Goal: Transaction & Acquisition: Purchase product/service

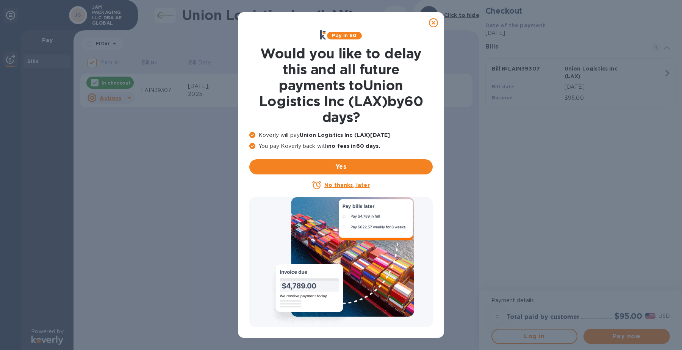
click at [433, 22] on icon at bounding box center [433, 22] width 9 height 9
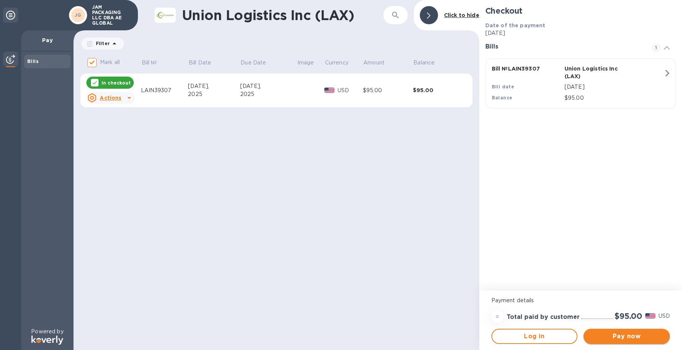
click at [624, 334] on span "Pay now" at bounding box center [626, 335] width 74 height 9
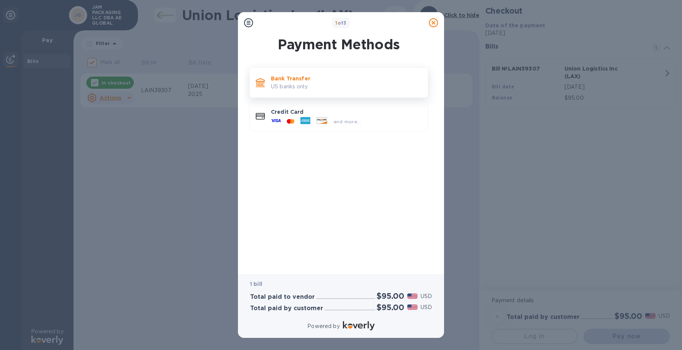
click at [328, 86] on p "US banks only." at bounding box center [346, 87] width 151 height 8
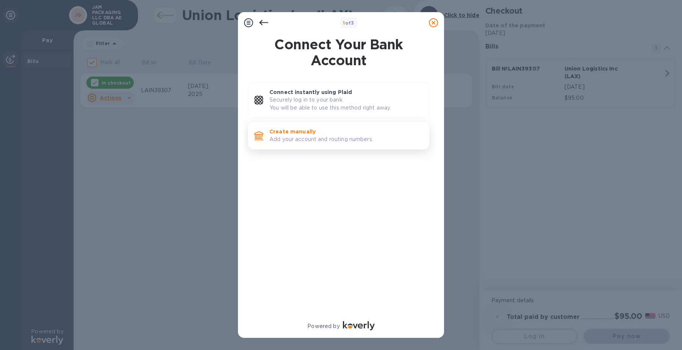
click at [298, 139] on p "Add your account and routing numbers." at bounding box center [346, 139] width 154 height 8
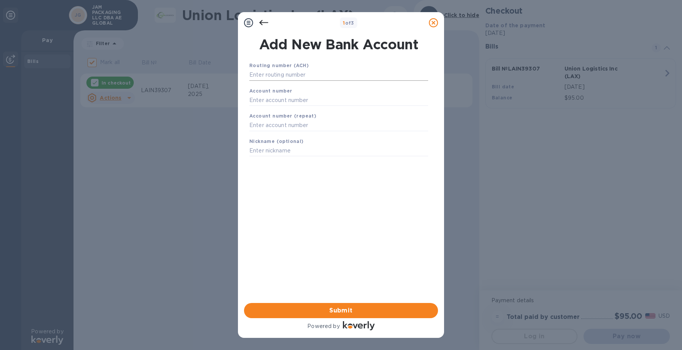
click at [311, 75] on input "text" at bounding box center [338, 74] width 179 height 11
type input "071001533"
click at [298, 107] on input "text" at bounding box center [338, 109] width 179 height 11
type input "4067018"
click at [290, 134] on input "text" at bounding box center [338, 134] width 179 height 11
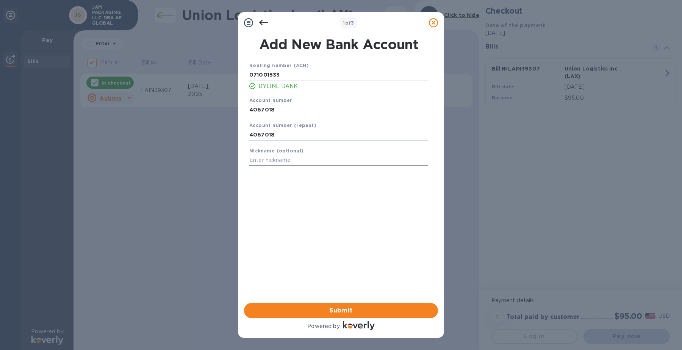
type input "4067018"
drag, startPoint x: 289, startPoint y: 163, endPoint x: 286, endPoint y: 158, distance: 5.9
click at [289, 158] on input "text" at bounding box center [338, 159] width 179 height 11
type input "TAC"
click at [324, 309] on span "Submit" at bounding box center [341, 310] width 182 height 9
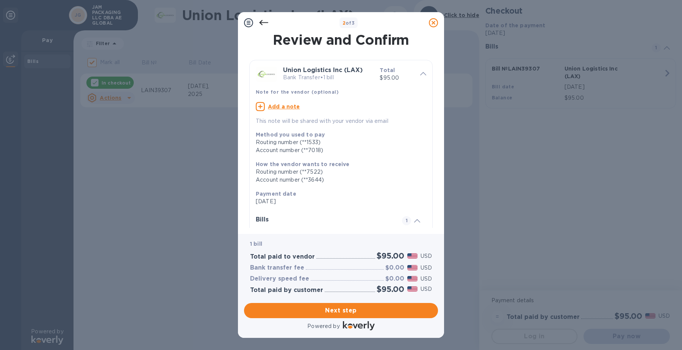
click at [282, 106] on u "Add a note" at bounding box center [284, 106] width 32 height 6
drag, startPoint x: 333, startPoint y: 110, endPoint x: 326, endPoint y: 109, distance: 7.2
click at [332, 109] on textarea at bounding box center [335, 107] width 158 height 6
type textarea "S"
type textarea "SO-2507080"
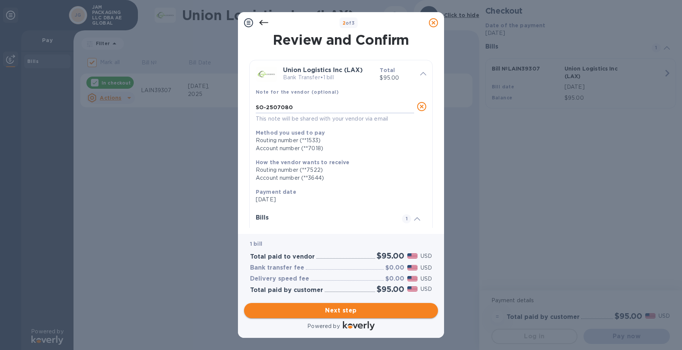
click at [348, 312] on span "Next step" at bounding box center [341, 310] width 182 height 9
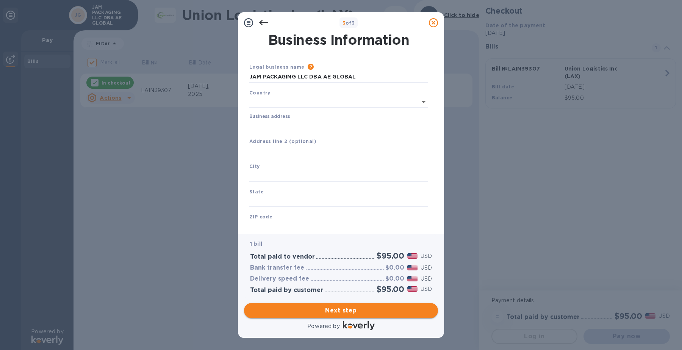
type input "United States"
drag, startPoint x: 359, startPoint y: 78, endPoint x: 72, endPoint y: 71, distance: 286.8
click at [72, 71] on div "3 of 3 Business Information Legal business name Please provide the legal name t…" at bounding box center [341, 175] width 682 height 350
type input "Trust Air Cargo"
click at [268, 123] on input "Business address" at bounding box center [338, 123] width 179 height 11
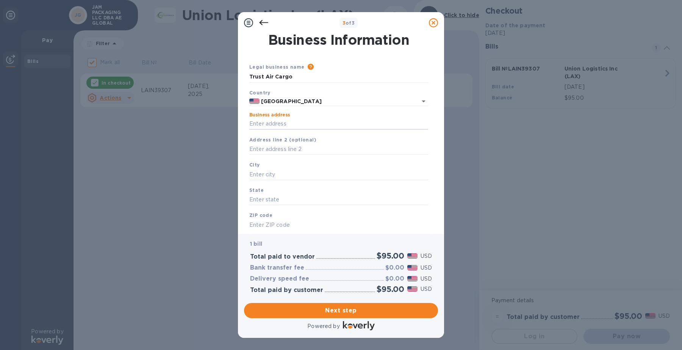
type input "2206 Lively Boulevard"
click at [277, 150] on input "text" at bounding box center [338, 149] width 179 height 11
click at [261, 174] on input "text" at bounding box center [338, 174] width 179 height 11
type input "E"
type input "Elk Grove Village"
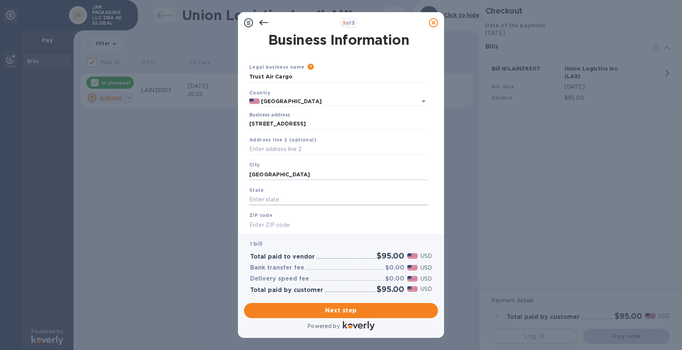
click at [334, 198] on input "text" at bounding box center [338, 199] width 179 height 11
type input "IL"
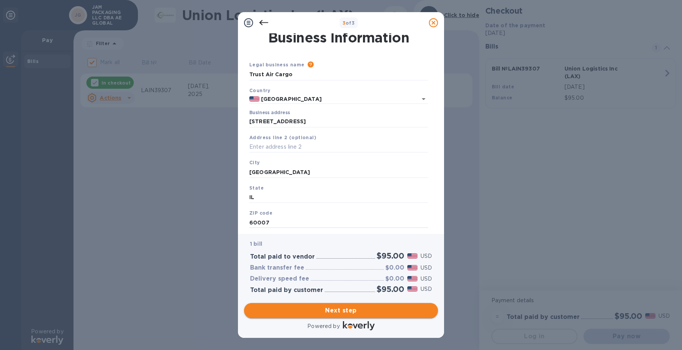
type input "60007"
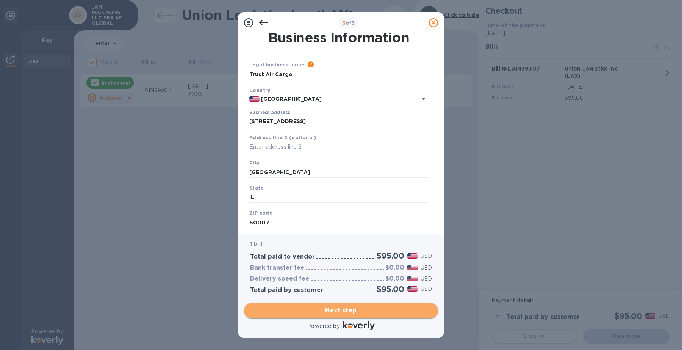
click at [357, 309] on span "Next step" at bounding box center [341, 310] width 182 height 9
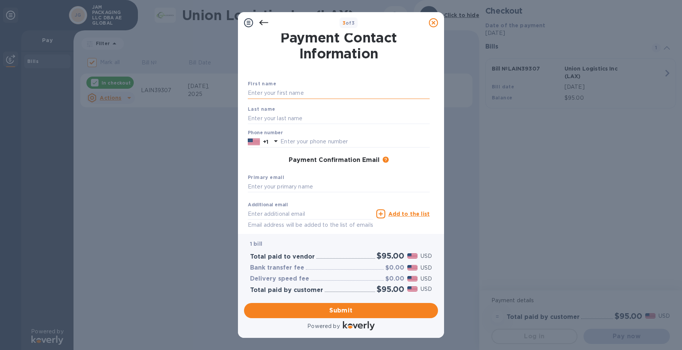
click at [316, 92] on input "text" at bounding box center [339, 92] width 182 height 11
type input "Cindy"
type input "Hui"
type input "6303502740"
type input "cindyh@trustord.com"
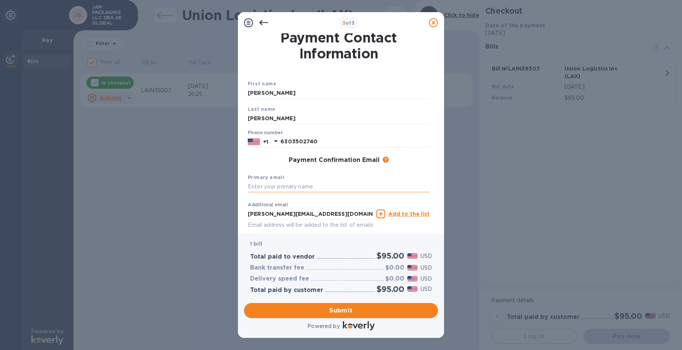
click at [289, 184] on input "text" at bounding box center [339, 186] width 182 height 11
drag, startPoint x: 322, startPoint y: 211, endPoint x: 172, endPoint y: 210, distance: 149.6
click at [158, 211] on div "3 of 3 Payment Contact Information First name Cindy Last name Hui Phone number …" at bounding box center [341, 175] width 682 height 350
click at [272, 180] on div "Primary email Cindy" at bounding box center [339, 182] width 188 height 25
drag, startPoint x: 269, startPoint y: 184, endPoint x: 237, endPoint y: 185, distance: 31.4
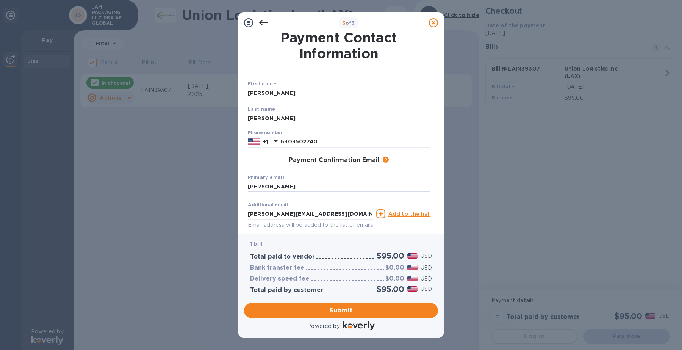
click at [197, 186] on div "3 of 3 Payment Contact Information First name Cindy Last name Hui Phone number …" at bounding box center [341, 175] width 682 height 350
paste input "cindyh@trustord.com"
type input "cindyh@trustord.com"
drag, startPoint x: 314, startPoint y: 214, endPoint x: 153, endPoint y: 218, distance: 161.0
click at [153, 218] on div "3 of 3 Payment Contact Information First name Cindy Last name Hui Phone number …" at bounding box center [341, 175] width 682 height 350
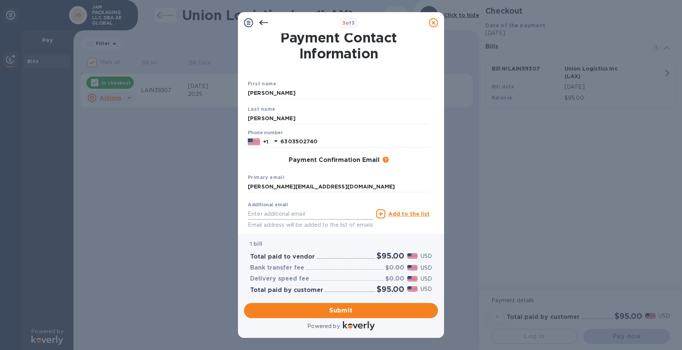
click at [310, 210] on input "text" at bounding box center [310, 213] width 125 height 11
paste input "alui@ulogusa.com"
type input "alui@ulogusa.com"
click at [383, 216] on icon at bounding box center [380, 213] width 9 height 9
click at [322, 211] on input "text" at bounding box center [310, 213] width 125 height 11
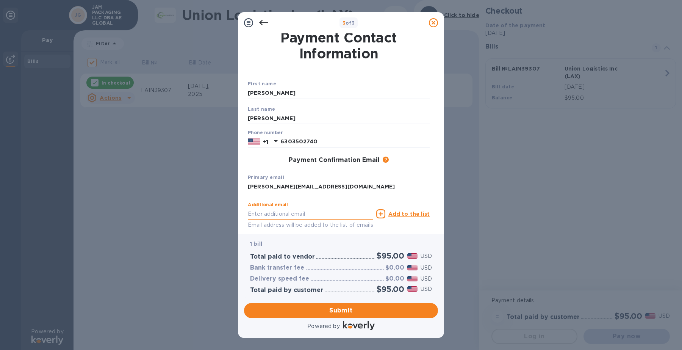
paste input "alui@ulogusa.com"
type input "alui@ulogusa.com"
click at [398, 215] on u "Add to the list" at bounding box center [408, 214] width 41 height 6
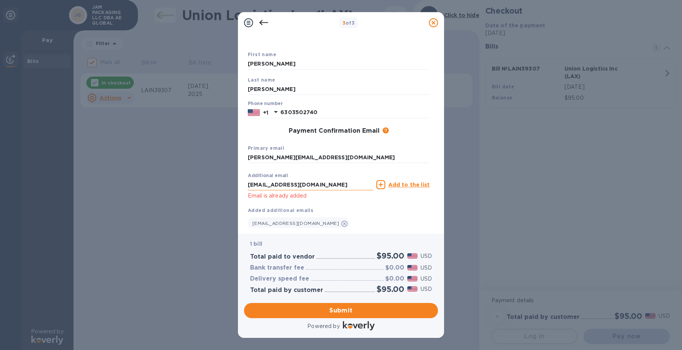
scroll to position [44, 0]
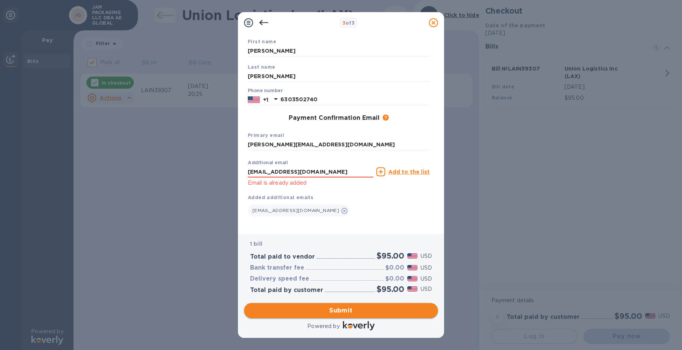
click at [360, 313] on span "Submit" at bounding box center [341, 310] width 182 height 9
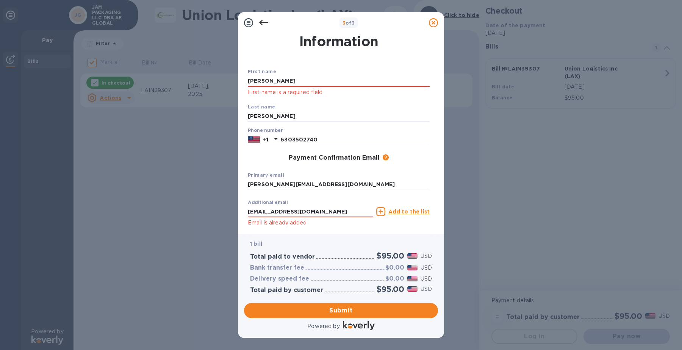
scroll to position [0, 0]
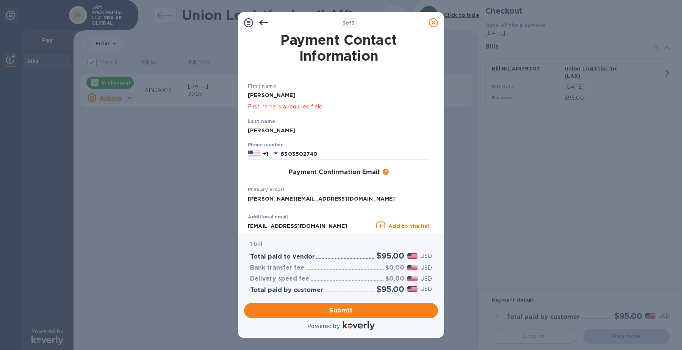
click at [291, 96] on input "Cindy" at bounding box center [339, 95] width 182 height 11
type input "C"
type input "Cindy"
click at [405, 109] on p "First name is a required field" at bounding box center [339, 106] width 182 height 9
click at [317, 135] on input "Hui" at bounding box center [339, 130] width 182 height 11
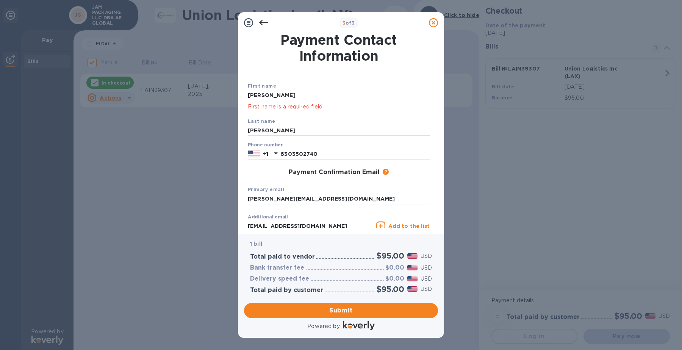
click at [309, 92] on input "Cindy" at bounding box center [339, 95] width 182 height 11
click at [349, 311] on span "Submit" at bounding box center [341, 310] width 182 height 9
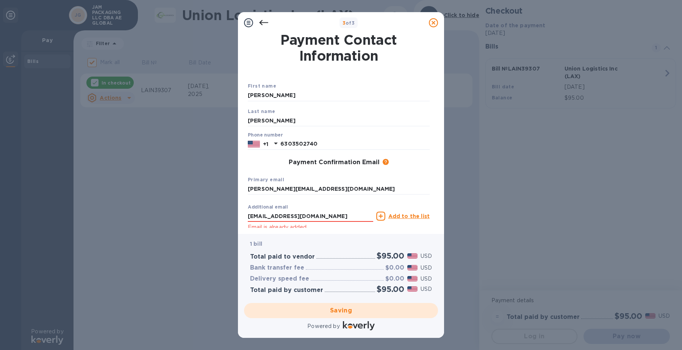
checkbox input "false"
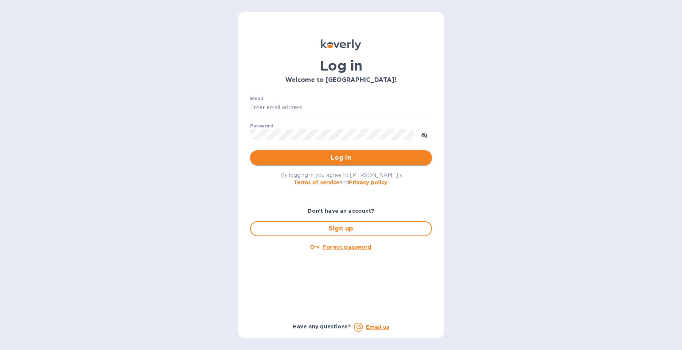
type input "[PERSON_NAME][EMAIL_ADDRESS][DOMAIN_NAME]"
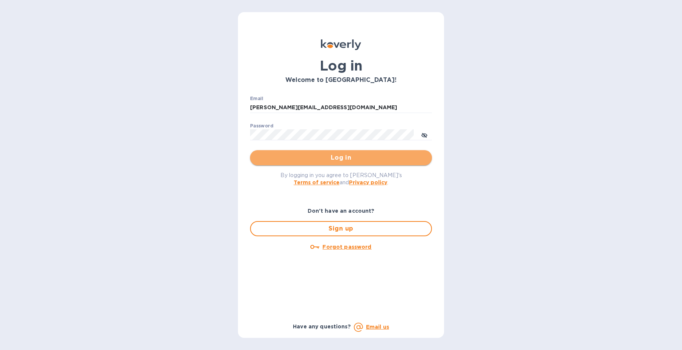
click at [338, 161] on span "Log in" at bounding box center [341, 157] width 170 height 9
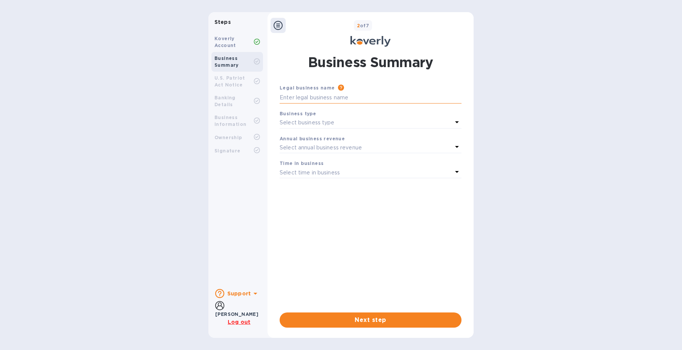
click at [350, 95] on input "text" at bounding box center [370, 97] width 182 height 11
type input "Tust Air Cargo"
click at [351, 122] on div "Select business type" at bounding box center [365, 122] width 173 height 11
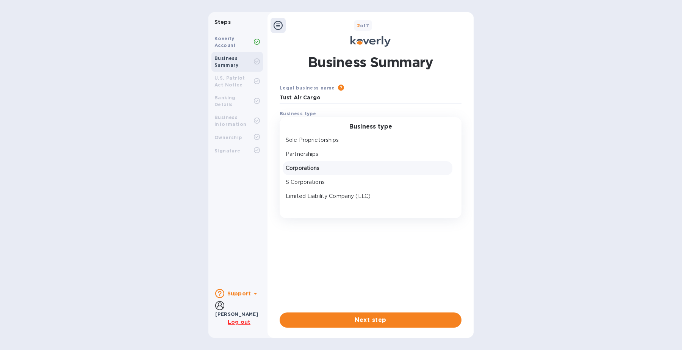
click at [328, 169] on p "Corporations" at bounding box center [368, 168] width 164 height 8
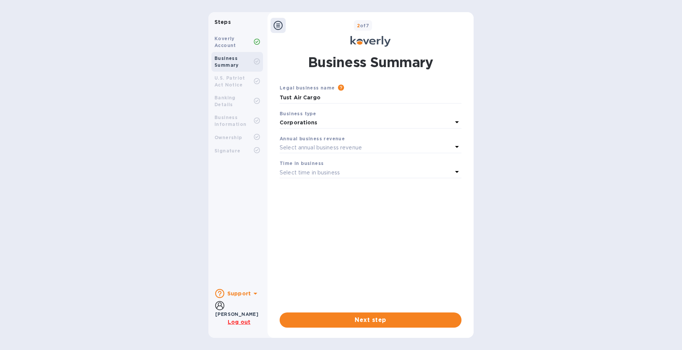
click at [339, 140] on b "Annual business revenue" at bounding box center [311, 139] width 65 height 6
click at [396, 148] on div "Select annual business revenue" at bounding box center [365, 147] width 173 height 11
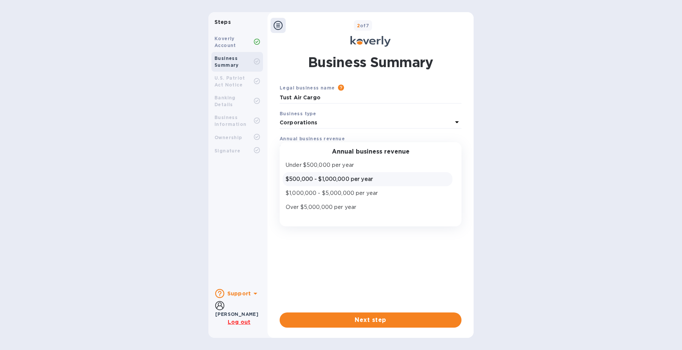
click at [387, 181] on p "$500,000 - $1,000,000 per year" at bounding box center [368, 179] width 164 height 8
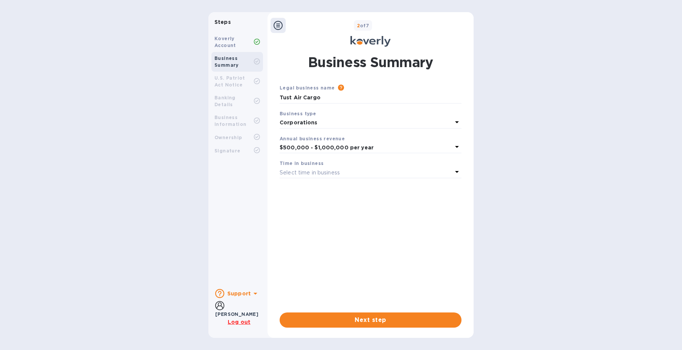
click at [363, 169] on div "Select time in business" at bounding box center [365, 172] width 173 height 11
click at [307, 232] on p "More than 5 years" at bounding box center [368, 232] width 164 height 8
click at [379, 321] on span "Next step" at bounding box center [371, 319] width 170 height 9
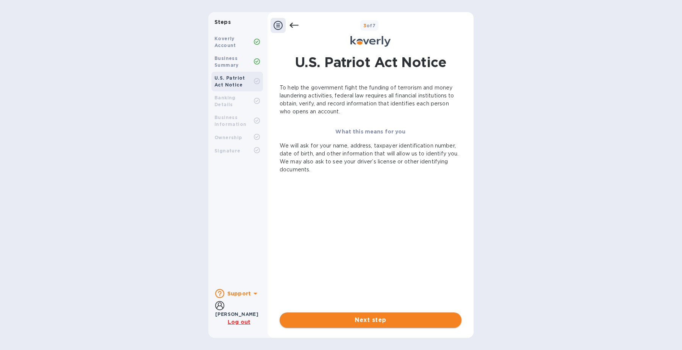
click at [371, 318] on span "Next step" at bounding box center [371, 319] width 170 height 9
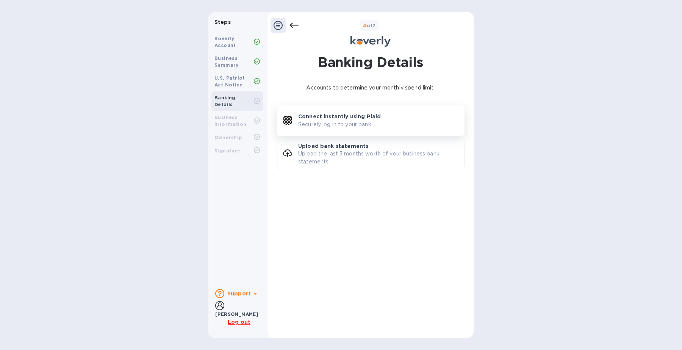
click at [361, 119] on p "Connect instantly using Plaid" at bounding box center [339, 116] width 83 height 8
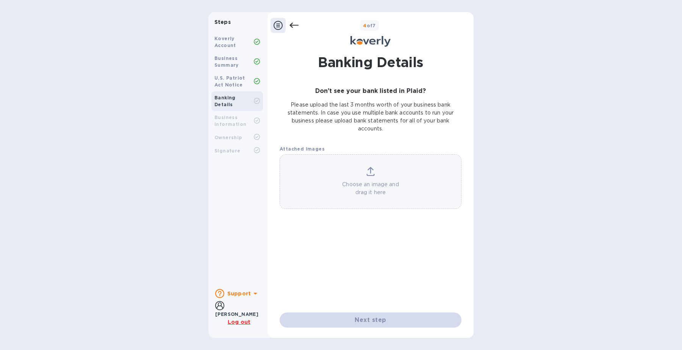
click at [293, 25] on icon at bounding box center [293, 25] width 9 height 9
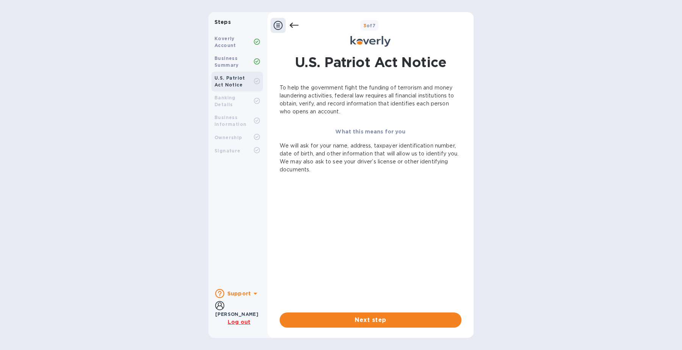
click at [293, 25] on icon at bounding box center [293, 25] width 9 height 9
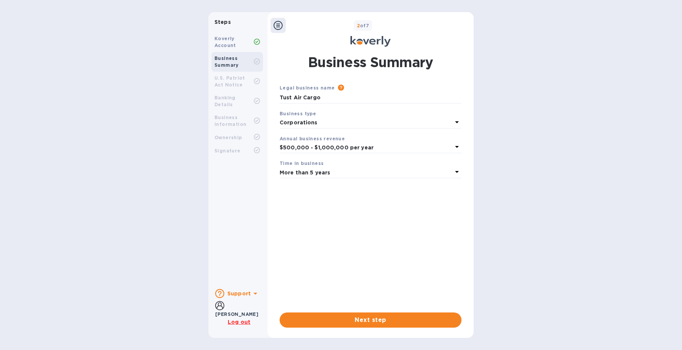
click at [239, 295] on b "Support" at bounding box center [238, 293] width 23 height 6
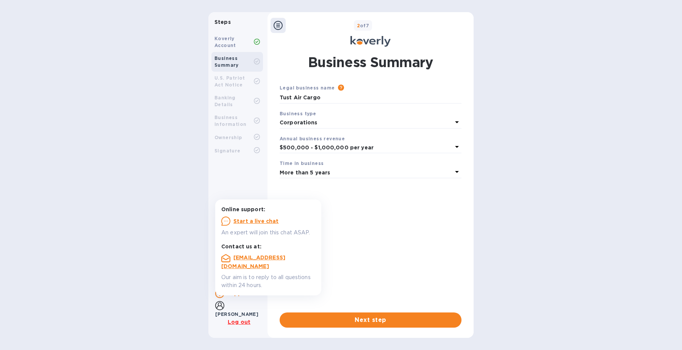
click at [266, 220] on u "Start a live chat" at bounding box center [255, 221] width 45 height 6
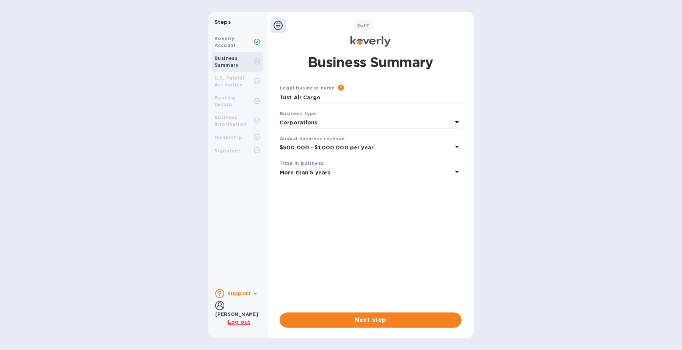
click at [229, 62] on b "Business Summary" at bounding box center [226, 61] width 24 height 12
click at [379, 323] on span "Next step" at bounding box center [371, 319] width 170 height 9
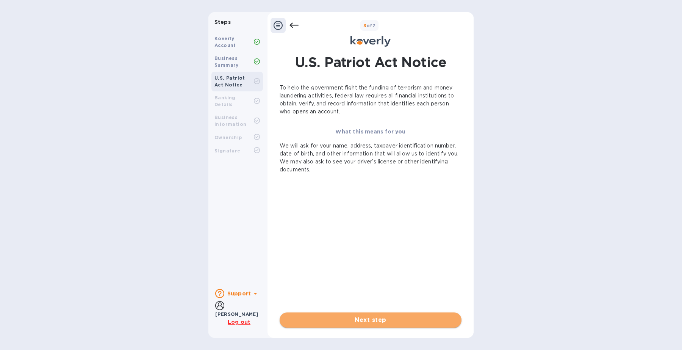
click at [332, 319] on span "Next step" at bounding box center [371, 319] width 170 height 9
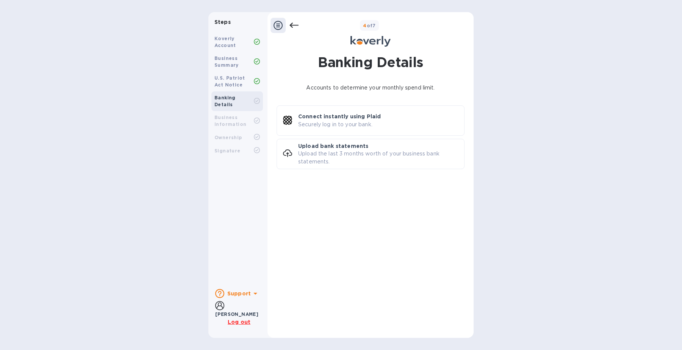
click at [276, 27] on icon at bounding box center [277, 25] width 9 height 9
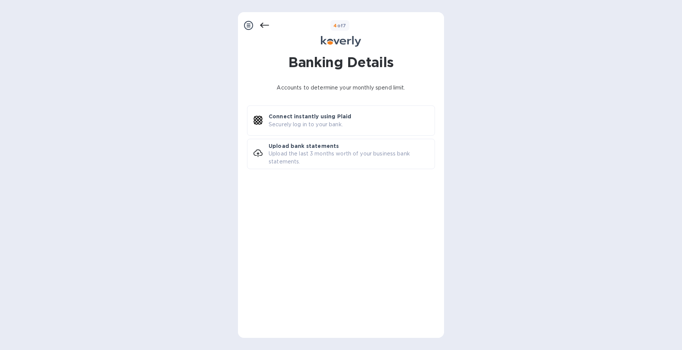
click at [249, 23] on icon at bounding box center [248, 25] width 9 height 9
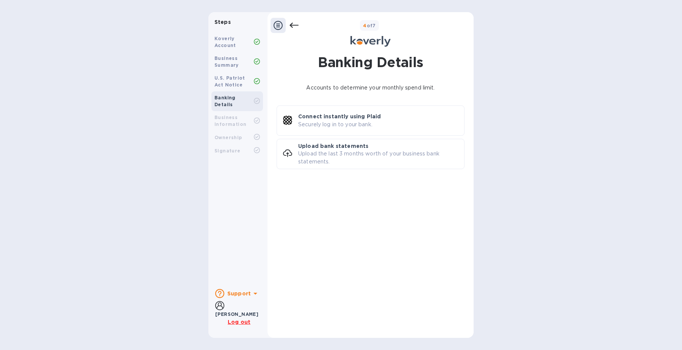
click at [220, 310] on icon at bounding box center [219, 305] width 9 height 9
click at [236, 322] on u "Log out" at bounding box center [239, 321] width 23 height 6
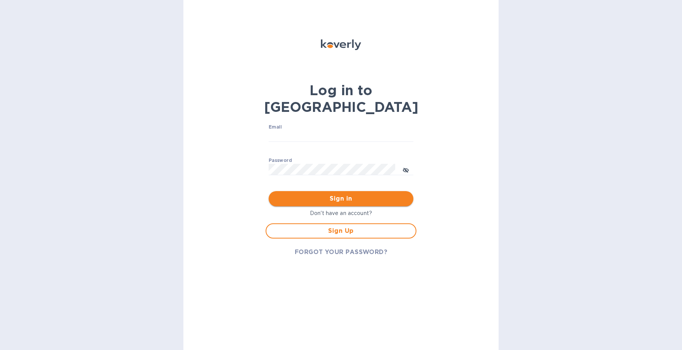
type input "[PERSON_NAME][EMAIL_ADDRESS][DOMAIN_NAME]"
click at [345, 194] on span "Sign in" at bounding box center [341, 198] width 133 height 9
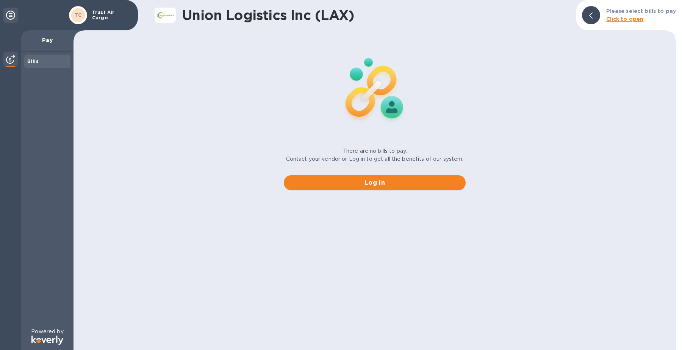
click at [34, 60] on b "Bills" at bounding box center [32, 61] width 11 height 6
click at [9, 61] on img at bounding box center [10, 59] width 9 height 9
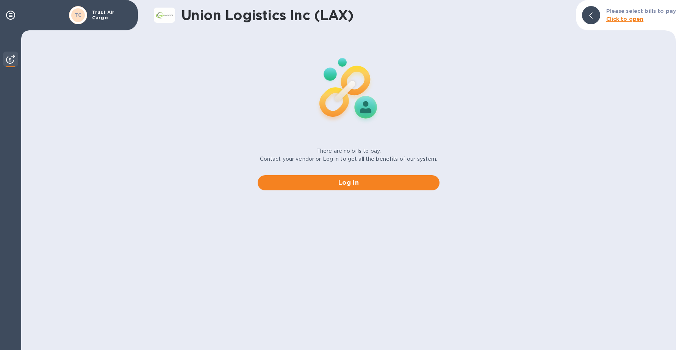
click at [9, 60] on img at bounding box center [10, 59] width 9 height 9
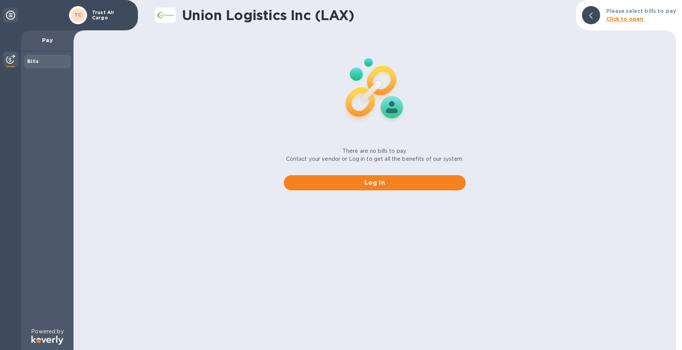
click at [101, 13] on p "Trust Air Cargo" at bounding box center [111, 15] width 38 height 11
click at [9, 15] on icon at bounding box center [10, 15] width 9 height 9
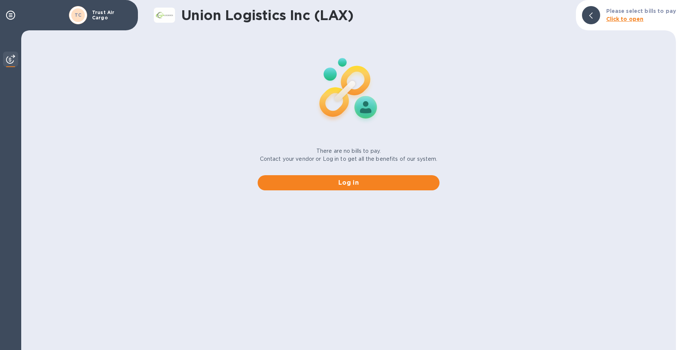
click at [629, 20] on b "Click to open" at bounding box center [624, 19] width 37 height 6
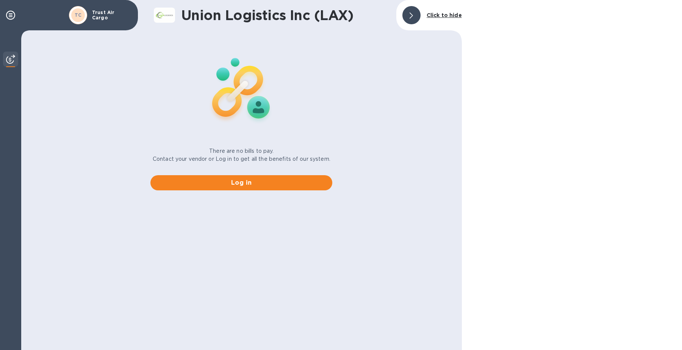
click at [448, 16] on b "Click to hide" at bounding box center [443, 15] width 35 height 6
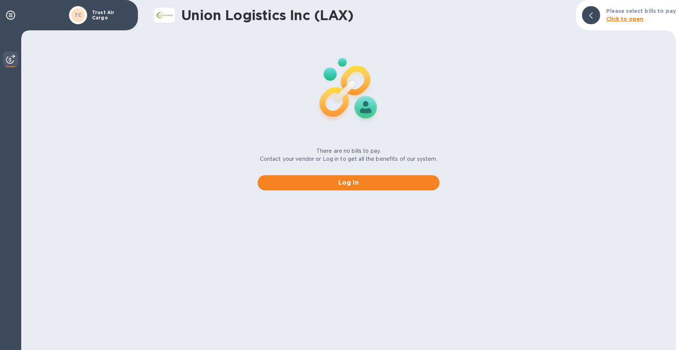
click at [8, 56] on img at bounding box center [10, 59] width 9 height 9
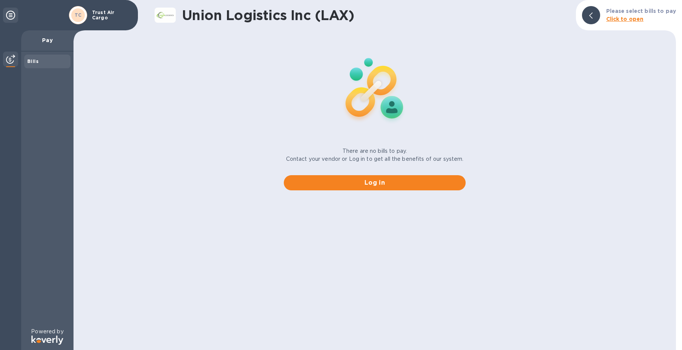
click at [35, 61] on b "Bills" at bounding box center [32, 61] width 11 height 6
click at [52, 39] on p "Pay" at bounding box center [47, 40] width 40 height 8
click at [9, 11] on icon at bounding box center [10, 15] width 9 height 9
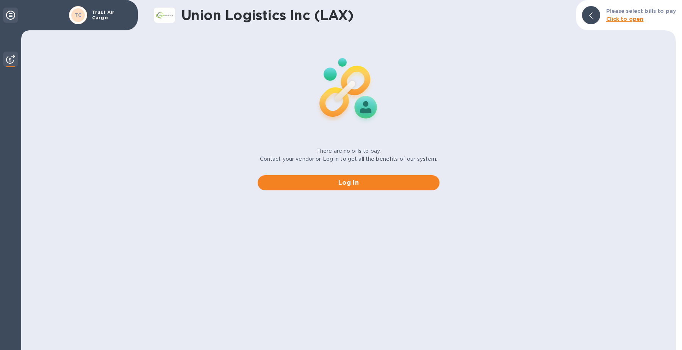
click at [9, 13] on icon at bounding box center [10, 15] width 9 height 9
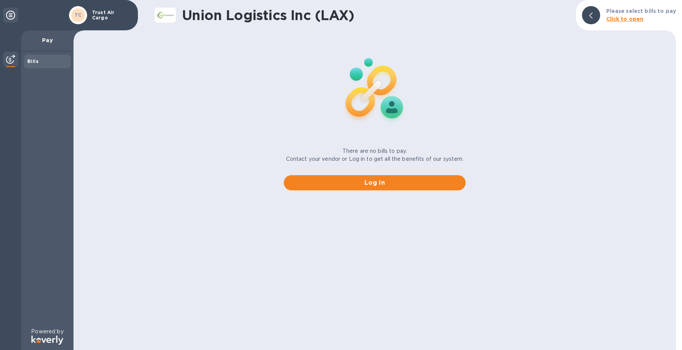
click at [95, 16] on p "Trust Air Cargo" at bounding box center [111, 15] width 38 height 11
click at [364, 181] on span "Log in" at bounding box center [375, 182] width 170 height 9
